Goal: Obtain resource: Obtain resource

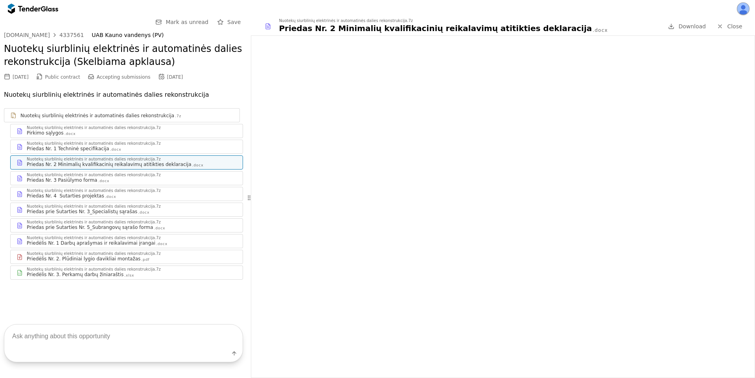
click at [200, 97] on p "Nuotekų siurblinių elektrinės ir automatinės dalies rekonstrukcija" at bounding box center [123, 94] width 239 height 11
click at [194, 70] on div "Nuotekų siurblinių elektrinės ir automatinės dalies rekonstrukcija (Skelbiama a…" at bounding box center [123, 56] width 239 height 34
click at [25, 9] on div at bounding box center [29, 8] width 22 height 5
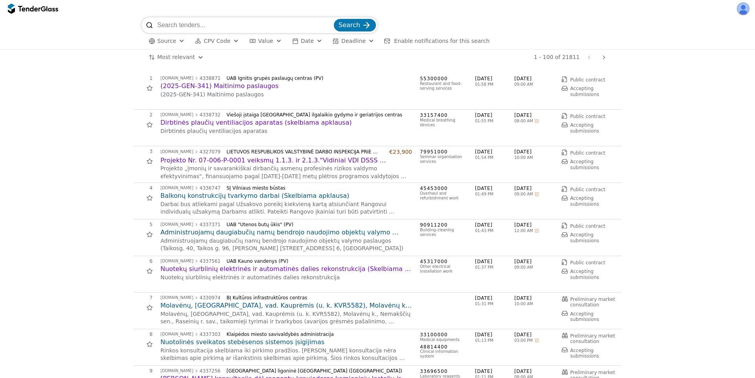
click at [244, 155] on div "viesiejipirkimai.lt 4327079 LIETUVOS RESPUBLIKOS VALSTYBINĖ DARBO INSPEKCIJA PR…" at bounding box center [286, 164] width 252 height 31
click at [244, 159] on h2 "Projekto Nr. 07-006-P-0001 veiksmų 1.1.3. ir 2.1.3."Vidiniai VDI DSSS inspektor…" at bounding box center [286, 160] width 252 height 9
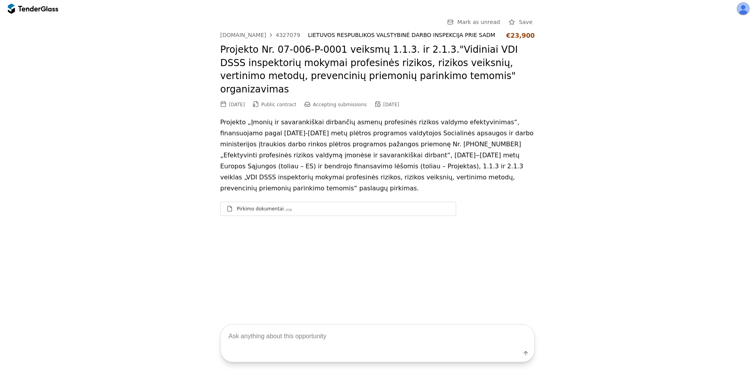
click at [598, 220] on div "Go Back Mark as unread Save viesiejipirkimai.lt 4327079 LIETUVOS RESPUBLIKOS VA…" at bounding box center [377, 162] width 755 height 291
click at [396, 206] on div "Pirkimo dokumentai .zip" at bounding box center [343, 209] width 213 height 6
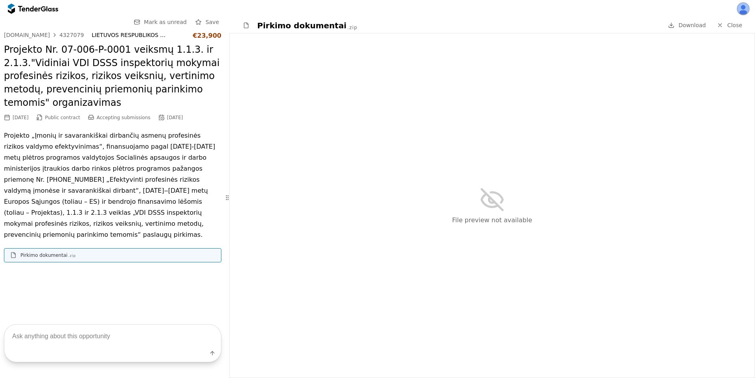
click at [734, 26] on span "Close" at bounding box center [734, 25] width 15 height 6
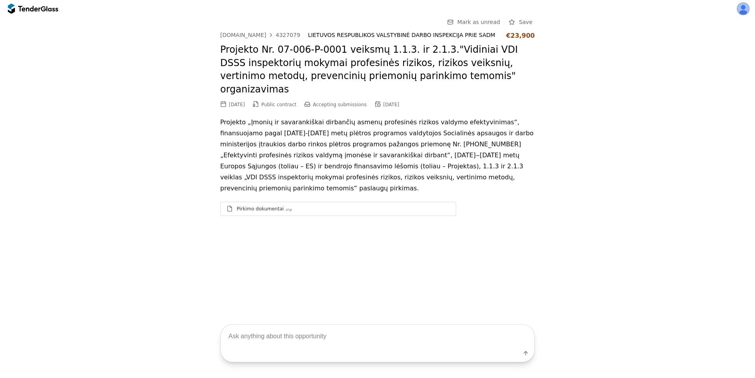
click at [157, 176] on div "Go Back Mark as unread Save viesiejipirkimai.lt 4327079 LIETUVOS RESPUBLIKOS VA…" at bounding box center [377, 122] width 747 height 211
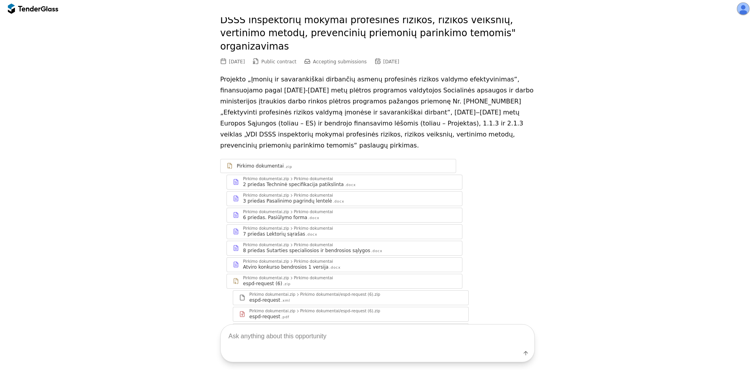
scroll to position [61, 0]
